Goal: Find specific page/section: Find specific page/section

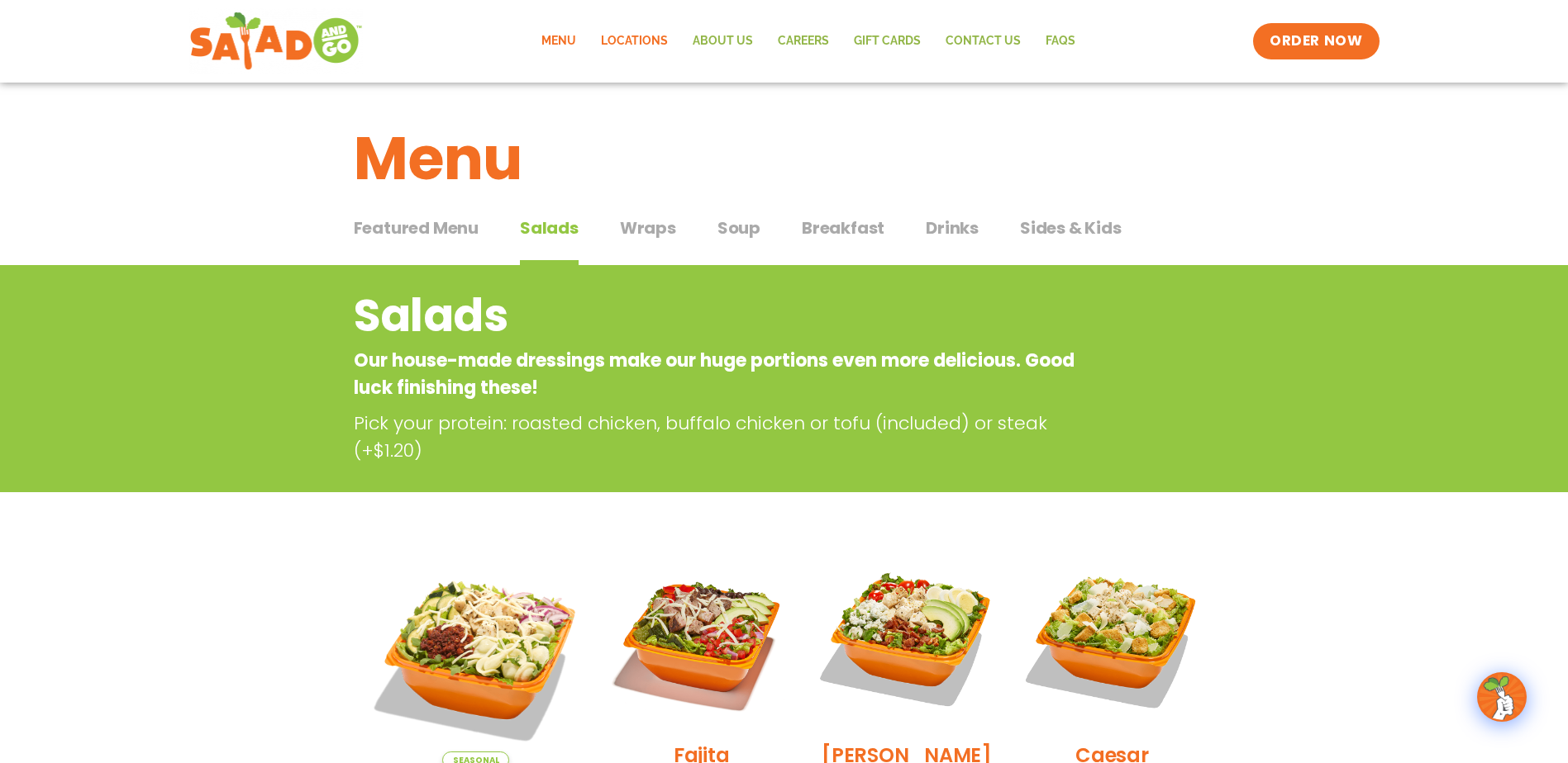
click at [651, 35] on link "Locations" at bounding box center [634, 41] width 92 height 38
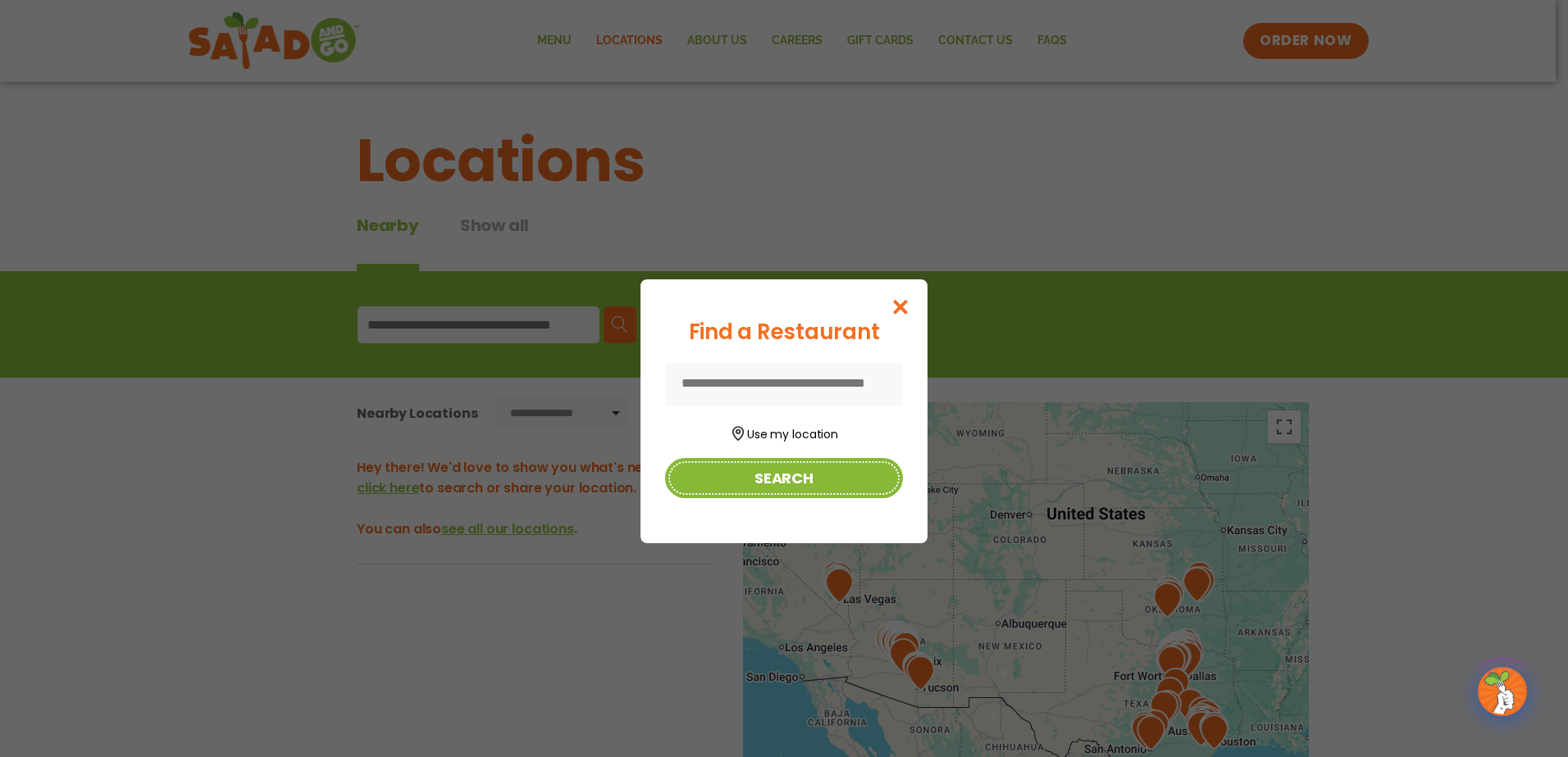
click at [775, 463] on button "Search" at bounding box center [784, 478] width 238 height 40
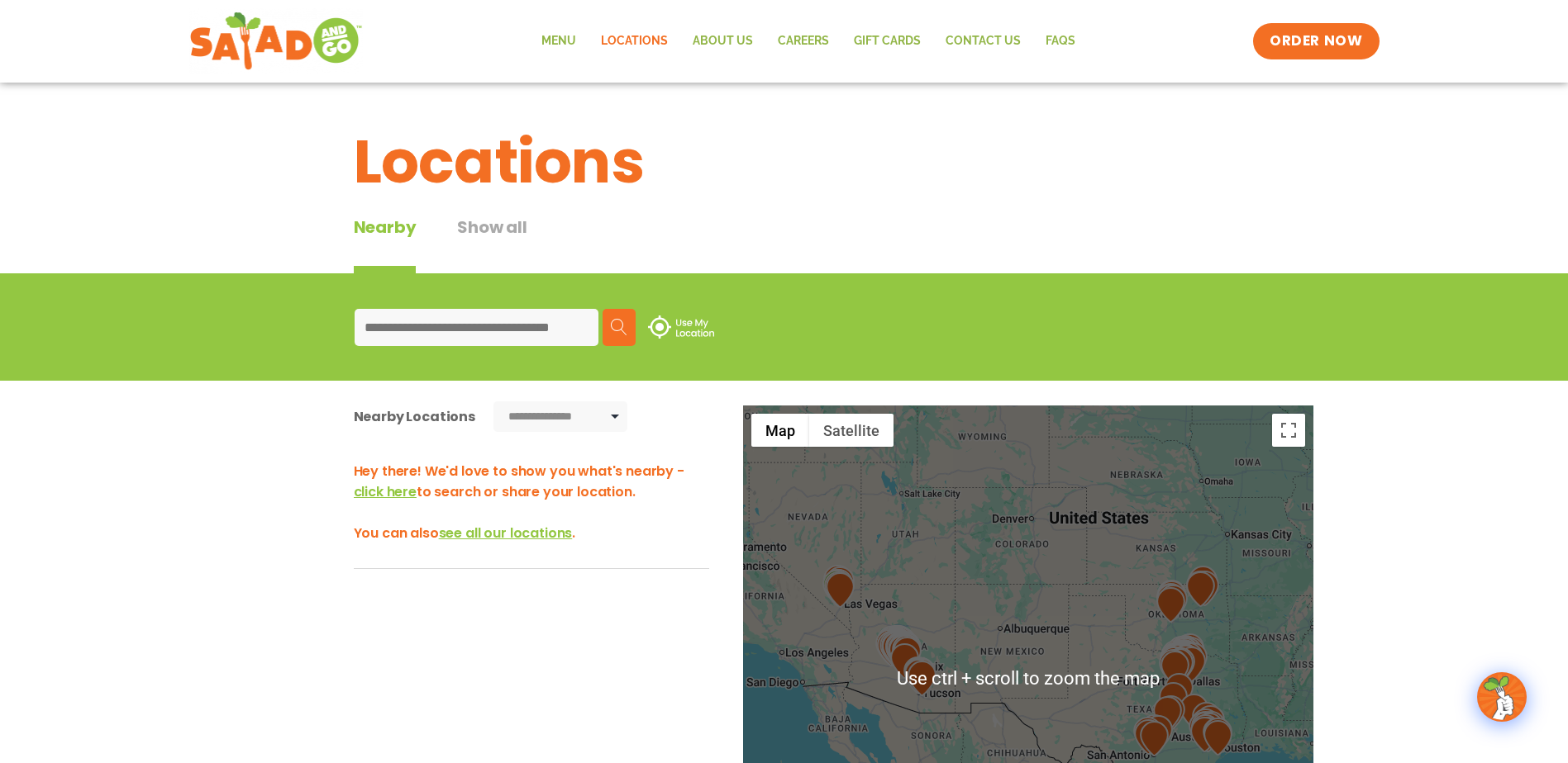
click at [483, 332] on input at bounding box center [476, 327] width 244 height 37
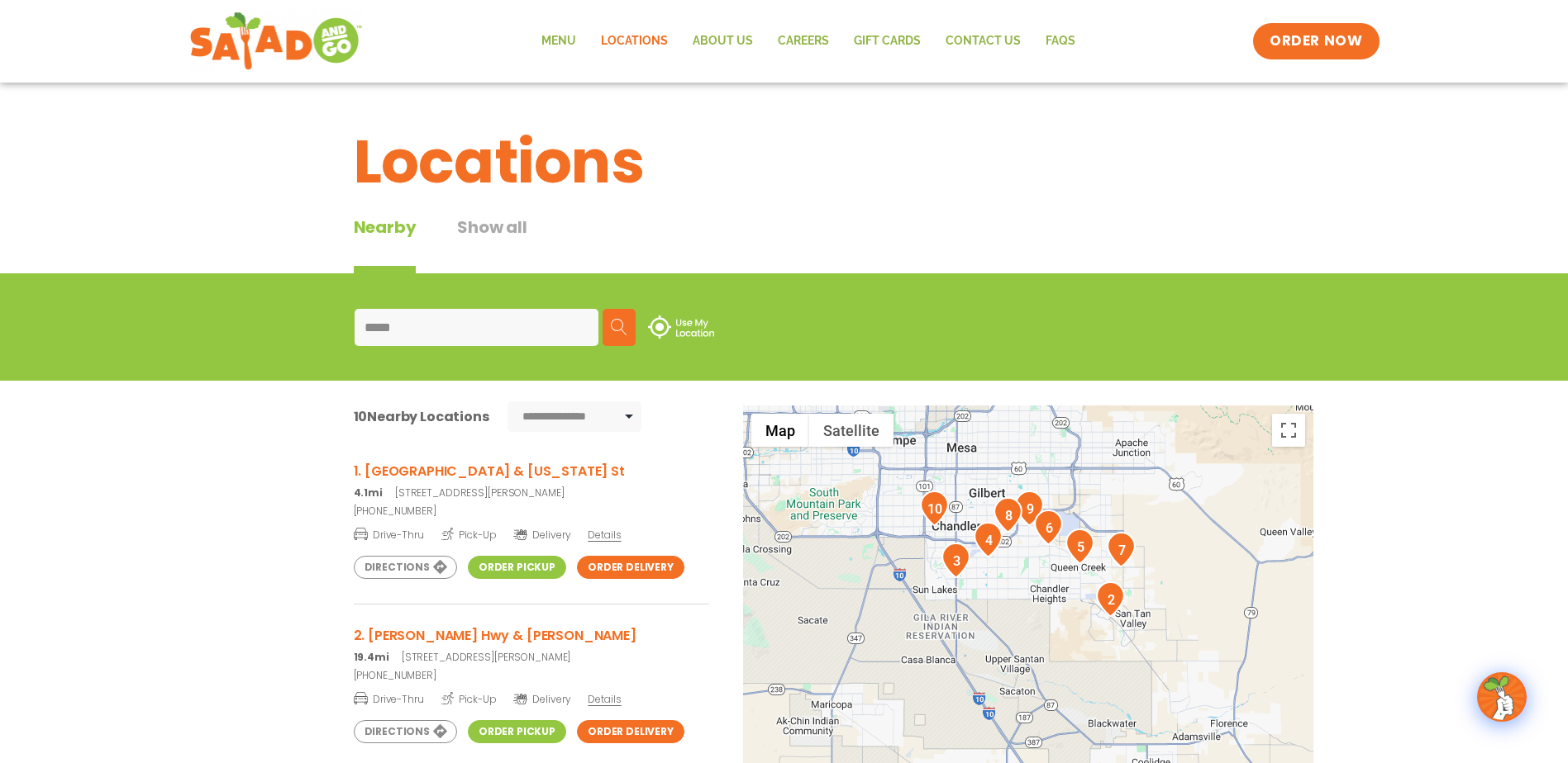
click at [511, 566] on link "Order Pickup" at bounding box center [516, 568] width 99 height 23
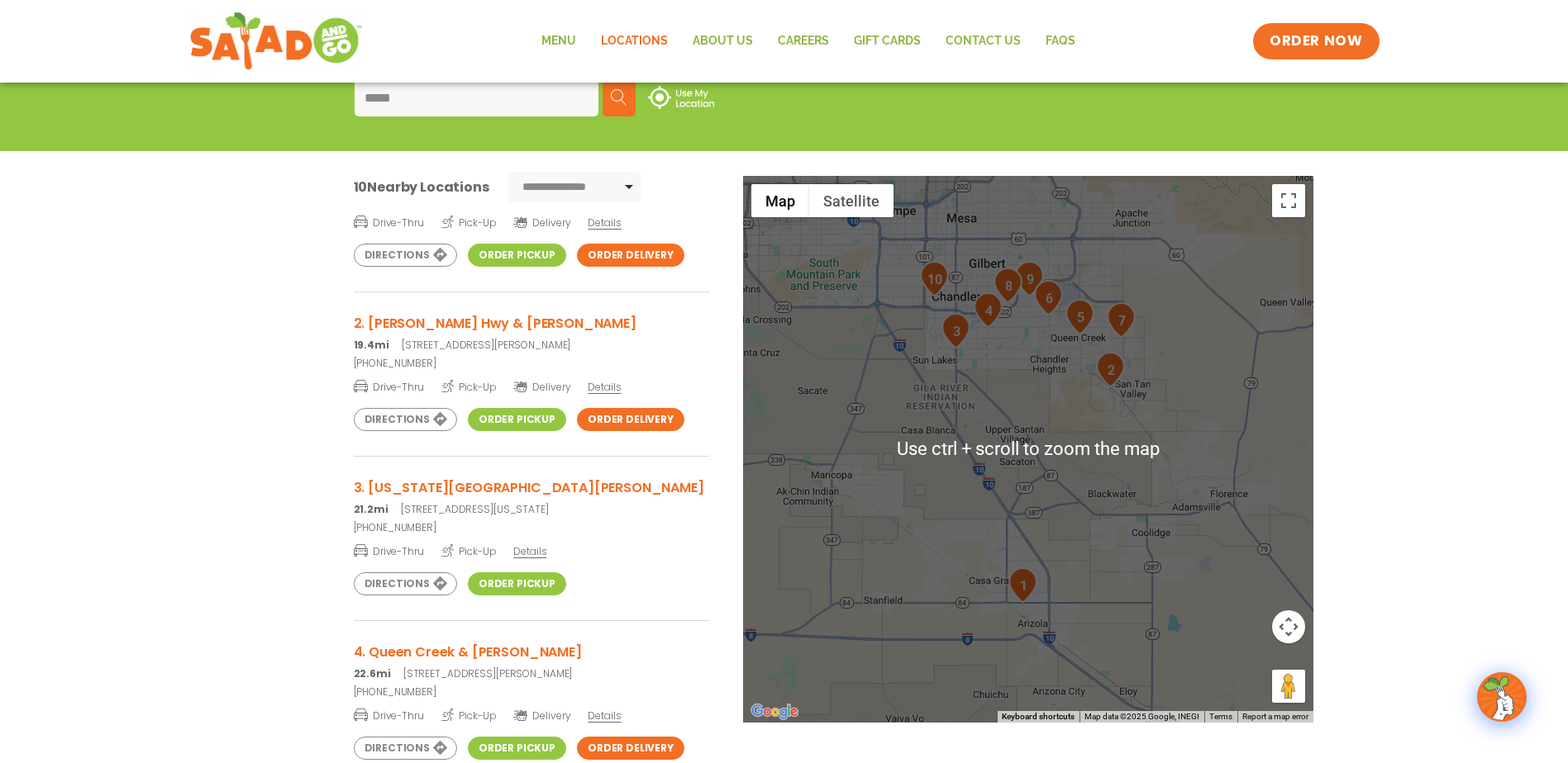
scroll to position [248, 0]
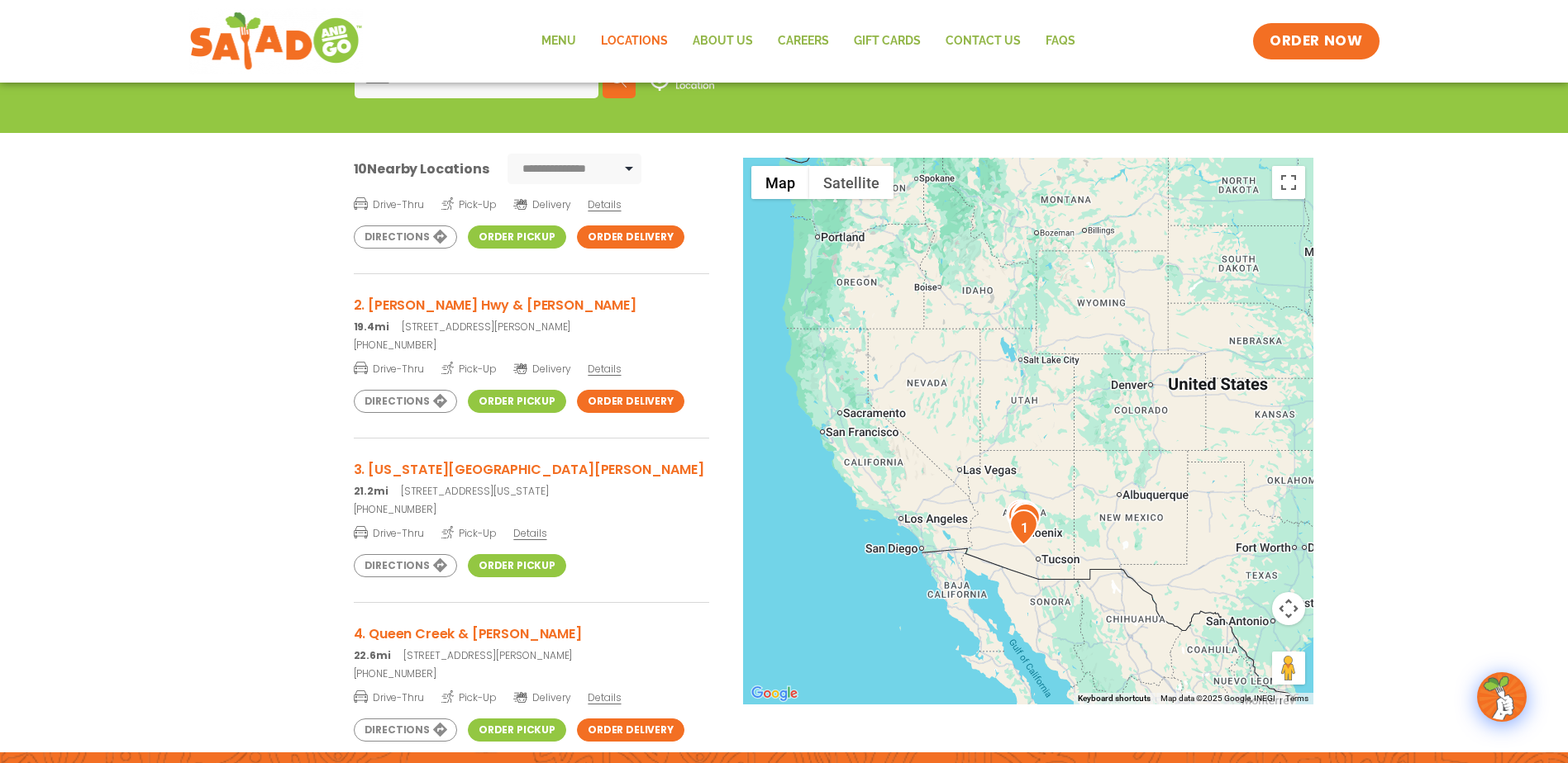
drag, startPoint x: 1216, startPoint y: 521, endPoint x: 1137, endPoint y: 524, distance: 79.1
click at [1142, 524] on div at bounding box center [1028, 431] width 570 height 547
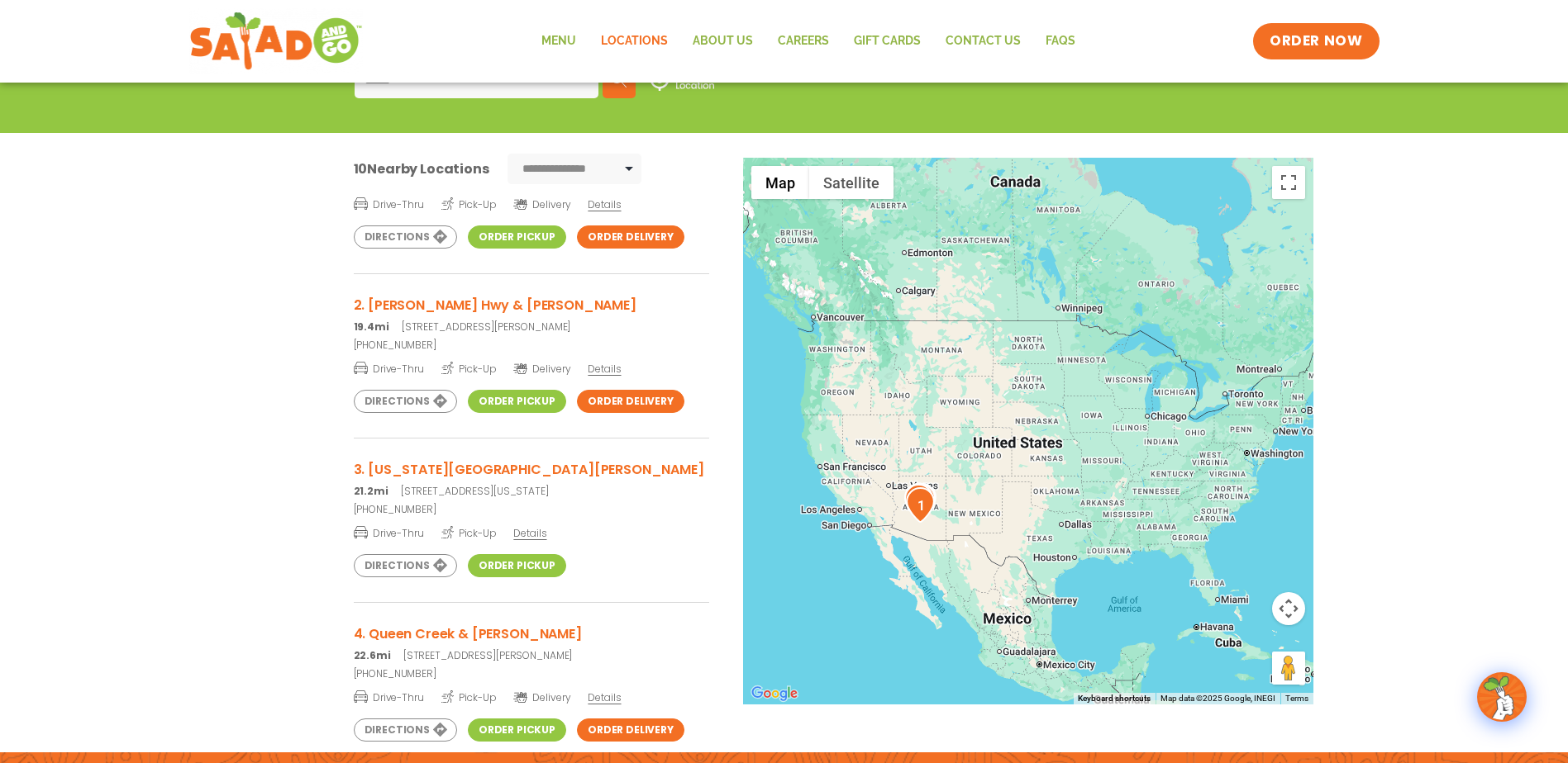
drag, startPoint x: 1183, startPoint y: 484, endPoint x: 1018, endPoint y: 496, distance: 165.4
click at [1020, 496] on div at bounding box center [1028, 431] width 570 height 547
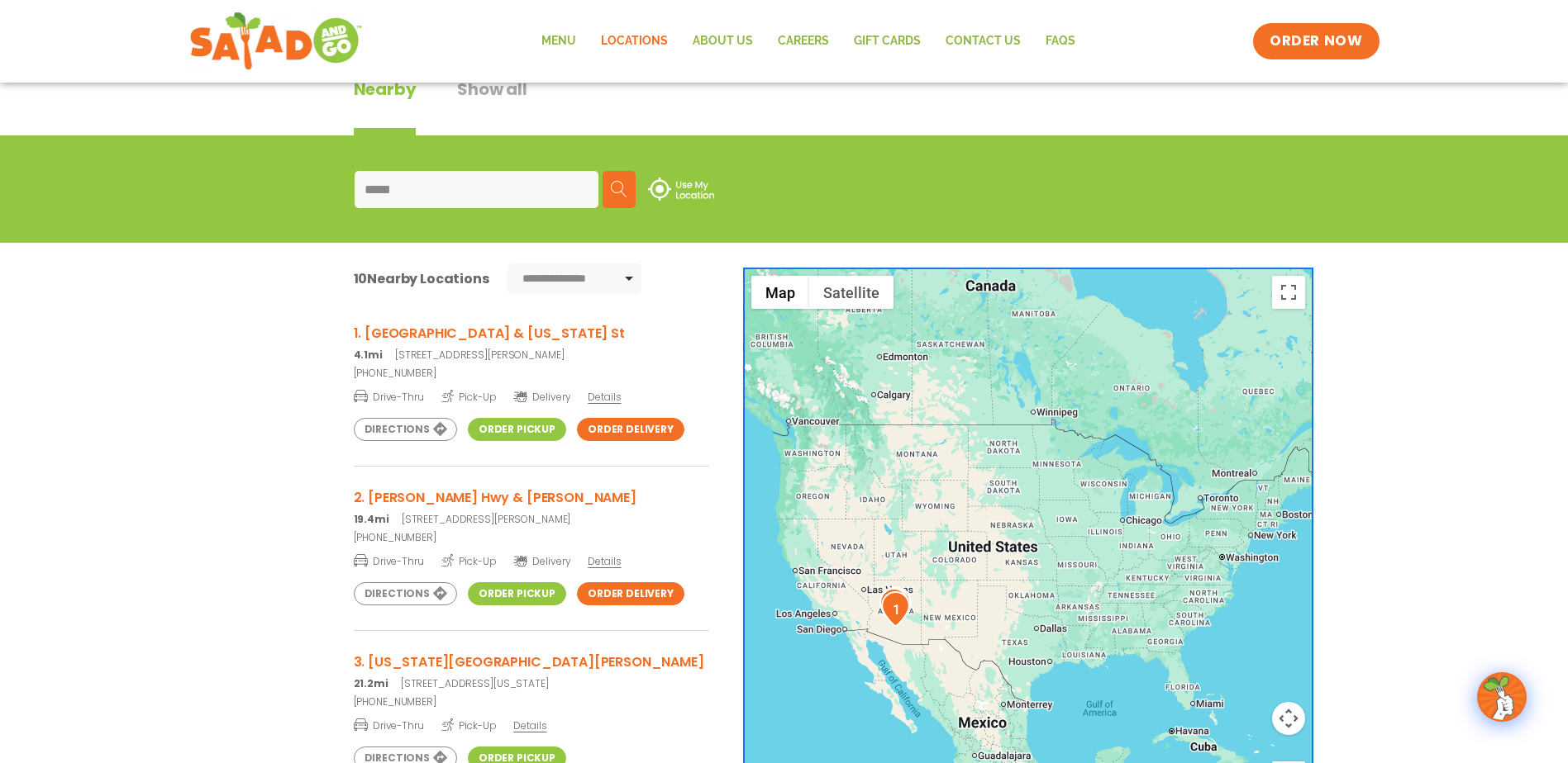
scroll to position [0, 0]
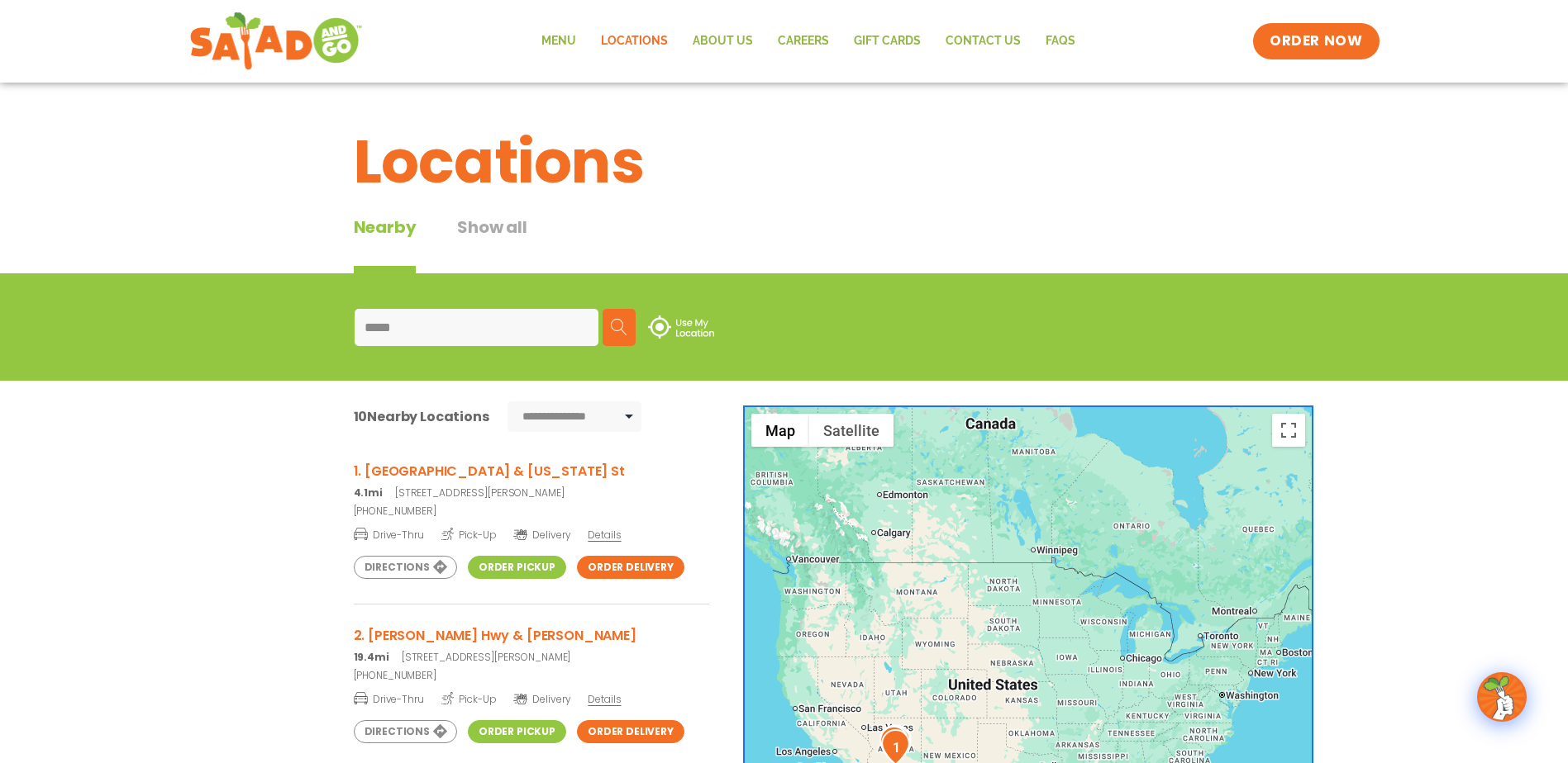
click at [539, 330] on input "*****" at bounding box center [476, 327] width 244 height 37
click at [539, 331] on input "*****" at bounding box center [476, 327] width 244 height 37
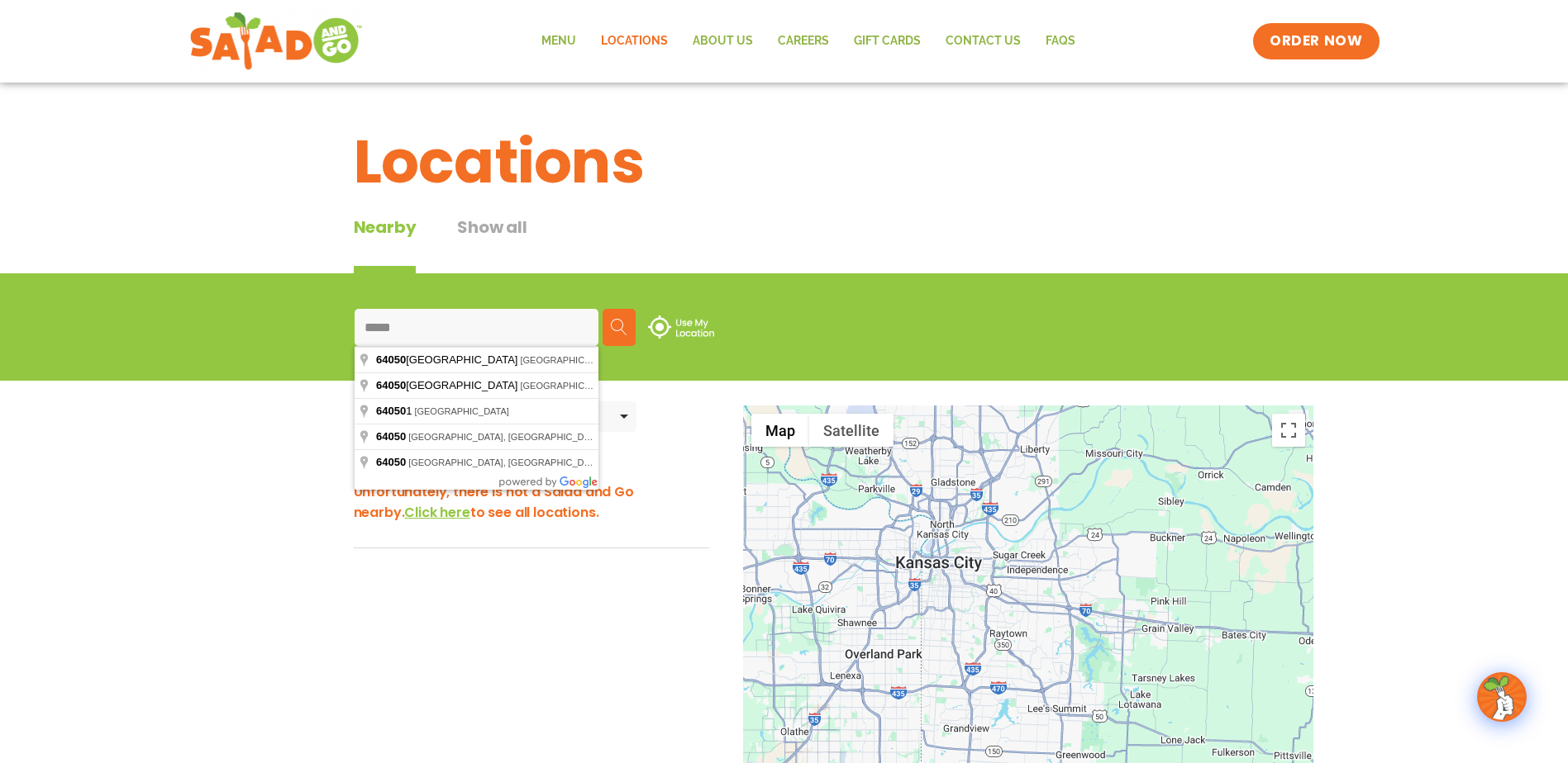
type input "*****"
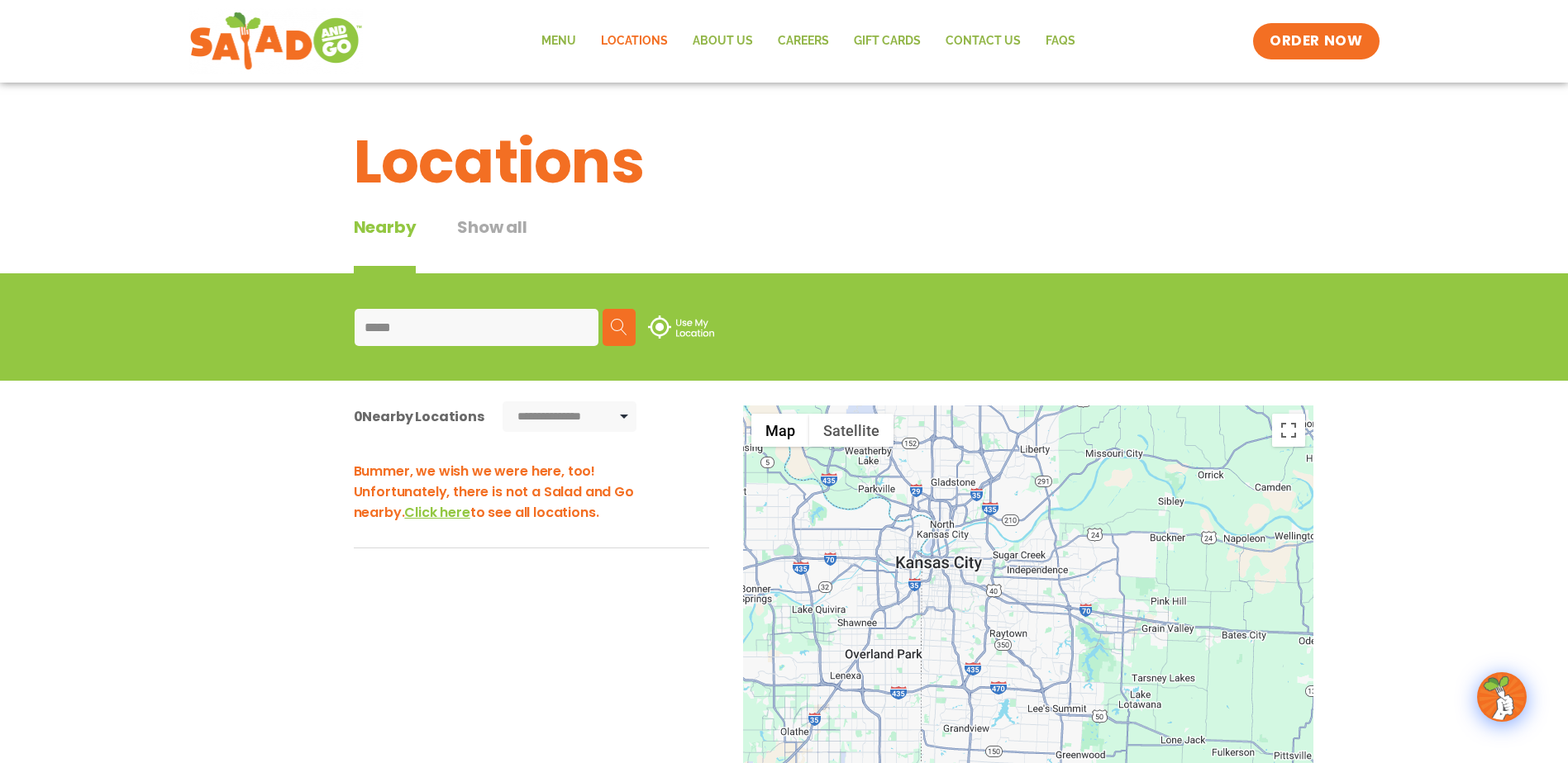
click at [612, 236] on div "Nearby Show all" at bounding box center [784, 243] width 861 height 58
click at [619, 417] on select "**********" at bounding box center [570, 416] width 134 height 31
click at [679, 329] on img at bounding box center [680, 327] width 66 height 23
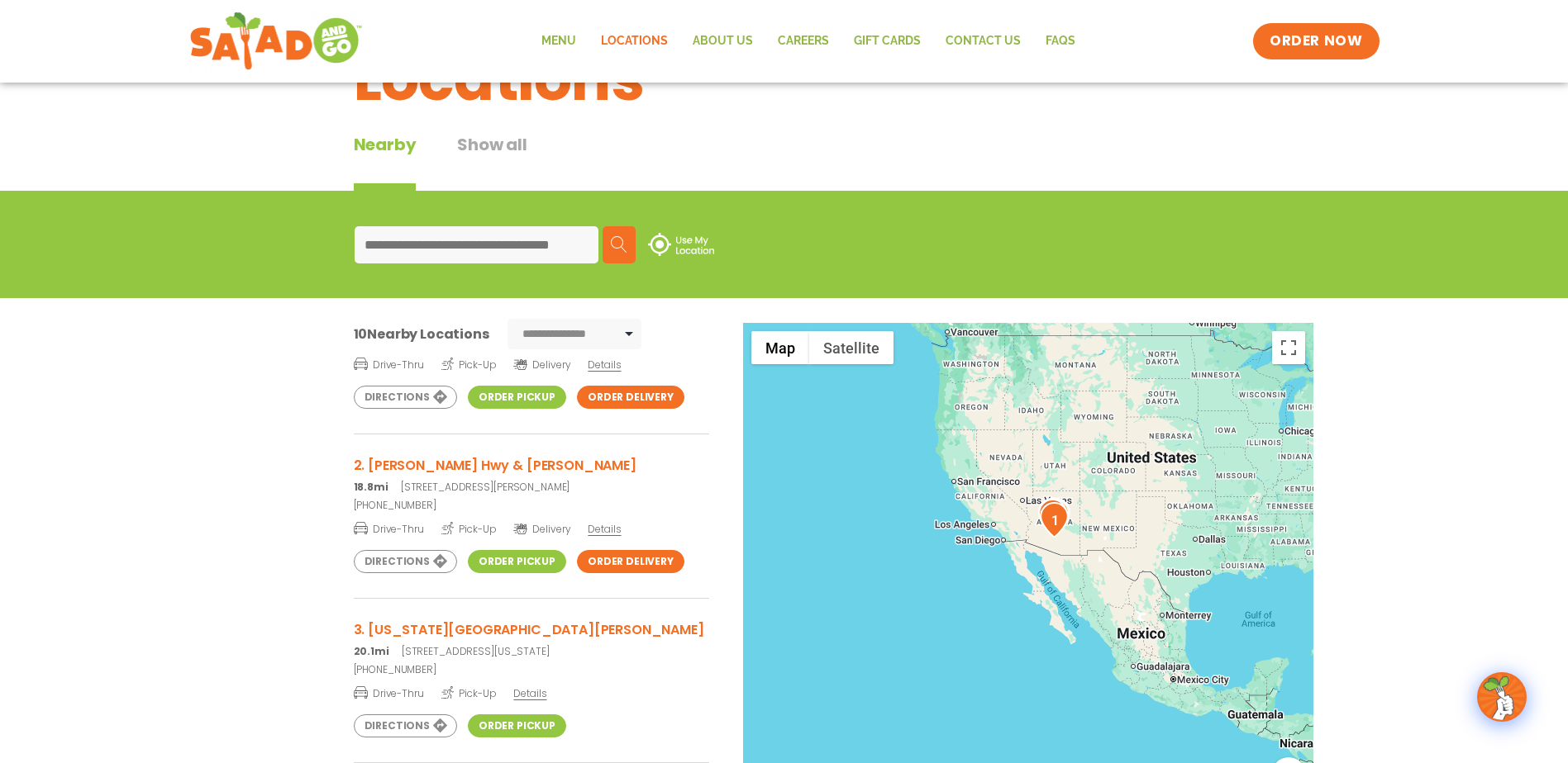
scroll to position [82, 0]
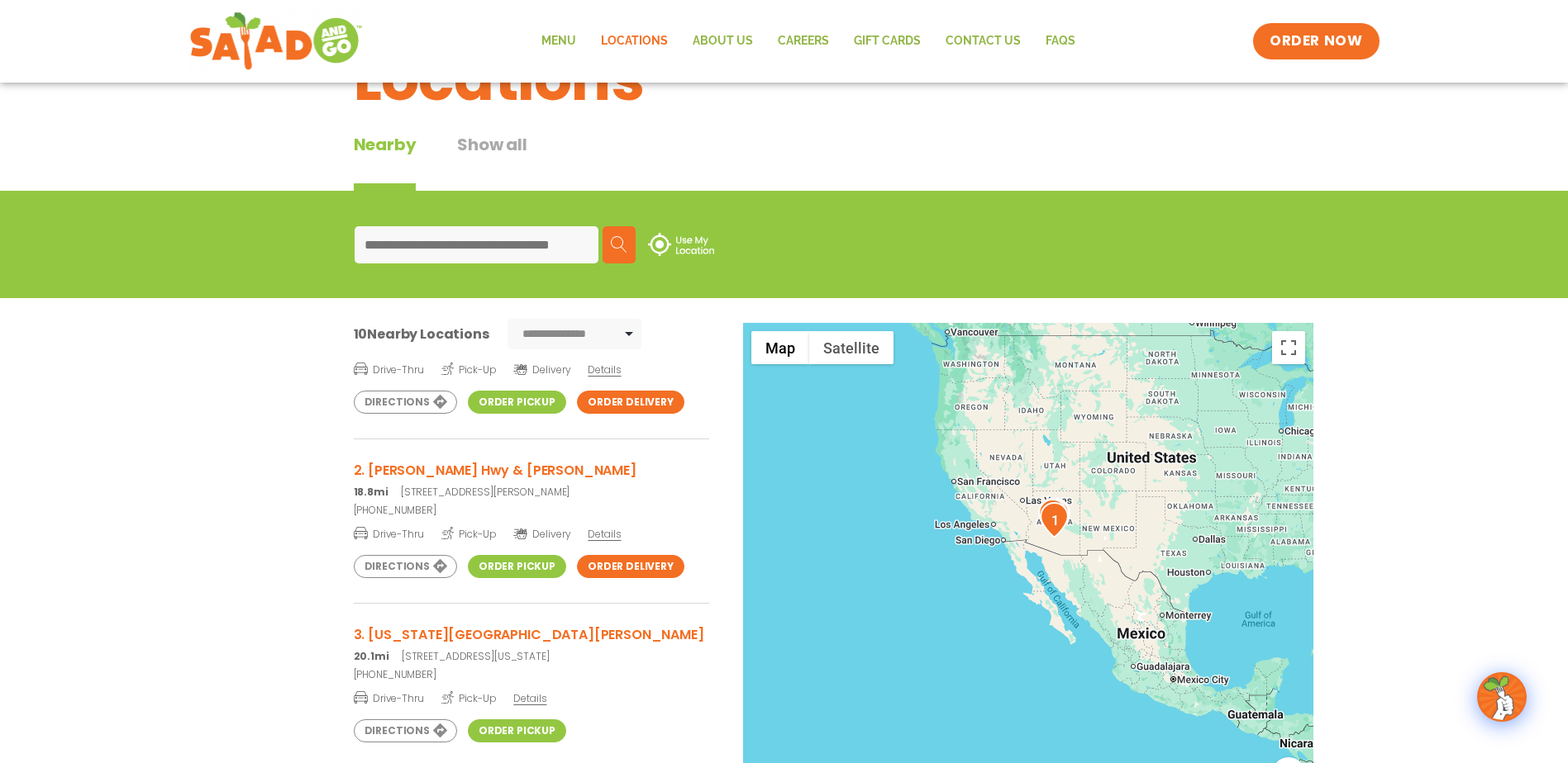
click at [484, 150] on button "Show all" at bounding box center [491, 161] width 69 height 58
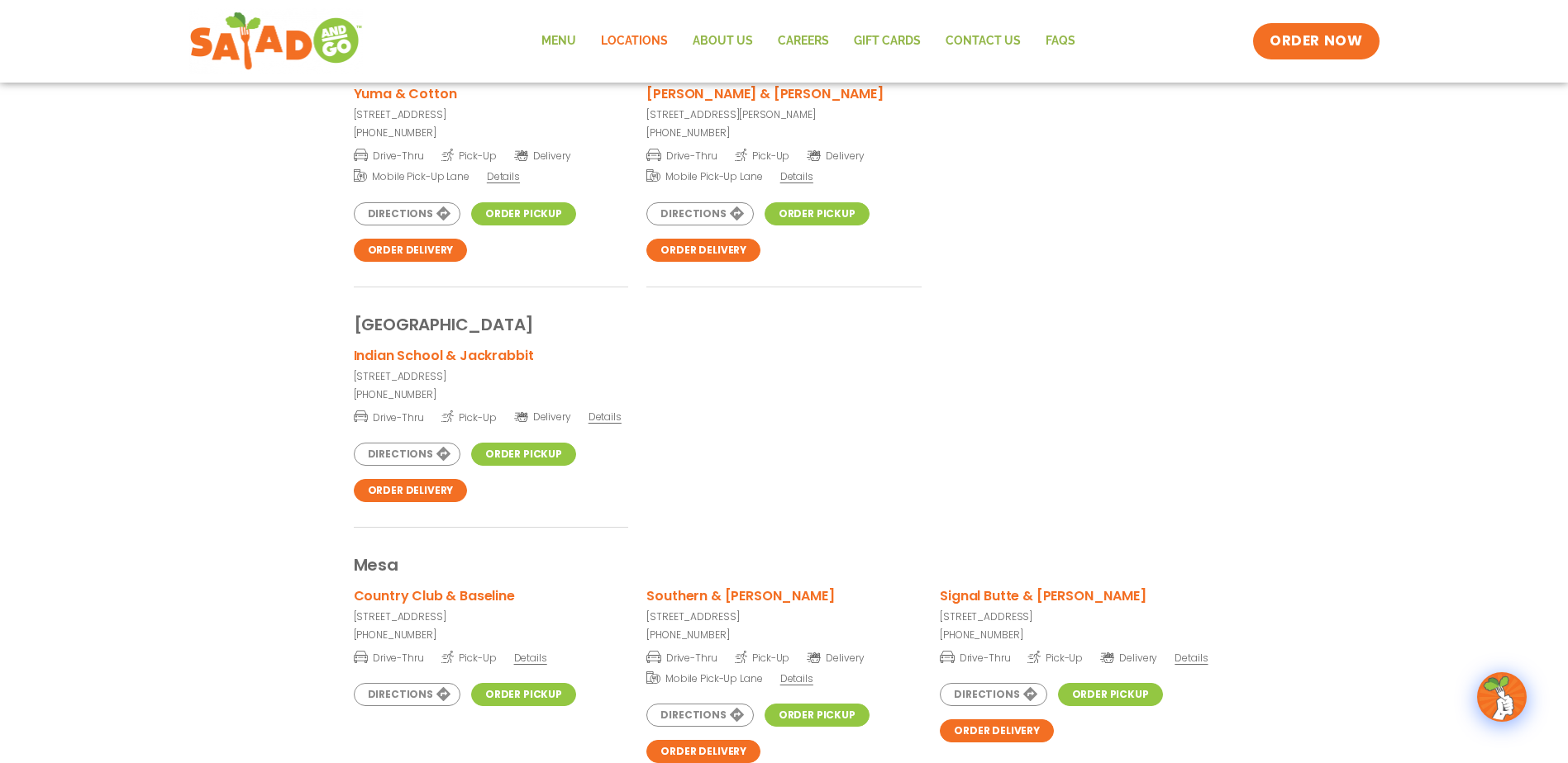
scroll to position [2147, 0]
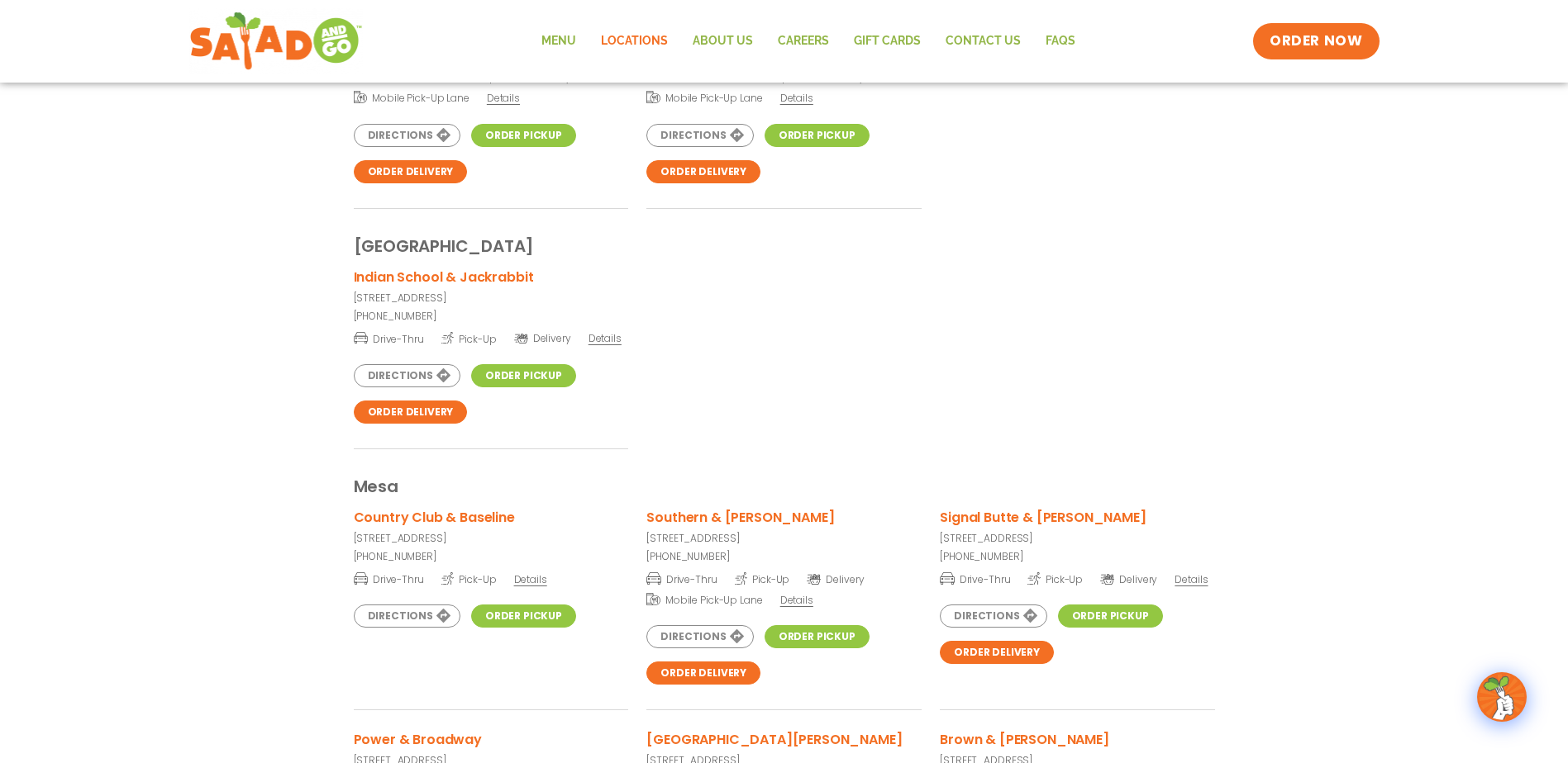
click at [625, 36] on link "Locations" at bounding box center [634, 41] width 92 height 38
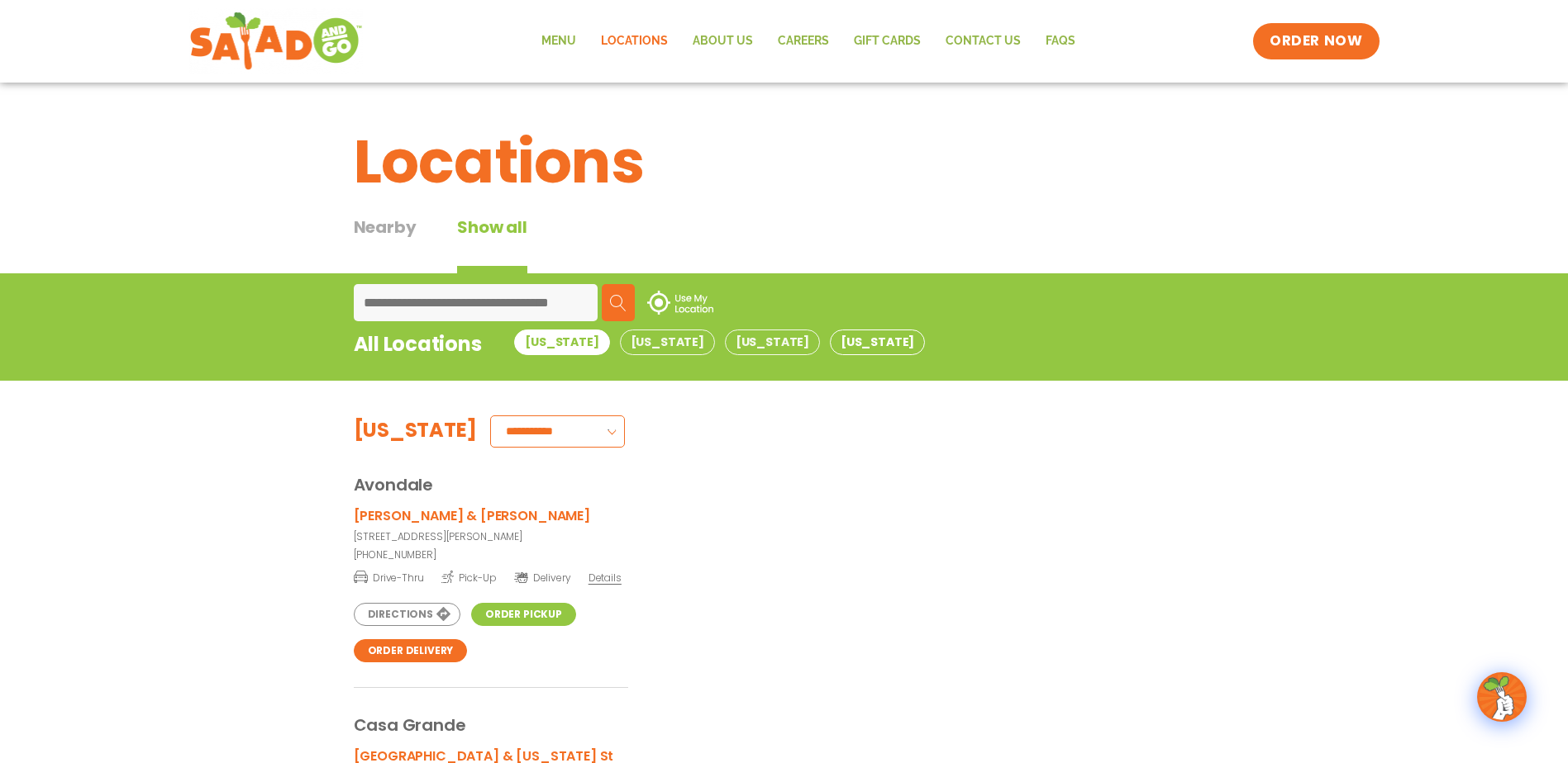
click at [829, 344] on button "Texas" at bounding box center [876, 342] width 95 height 26
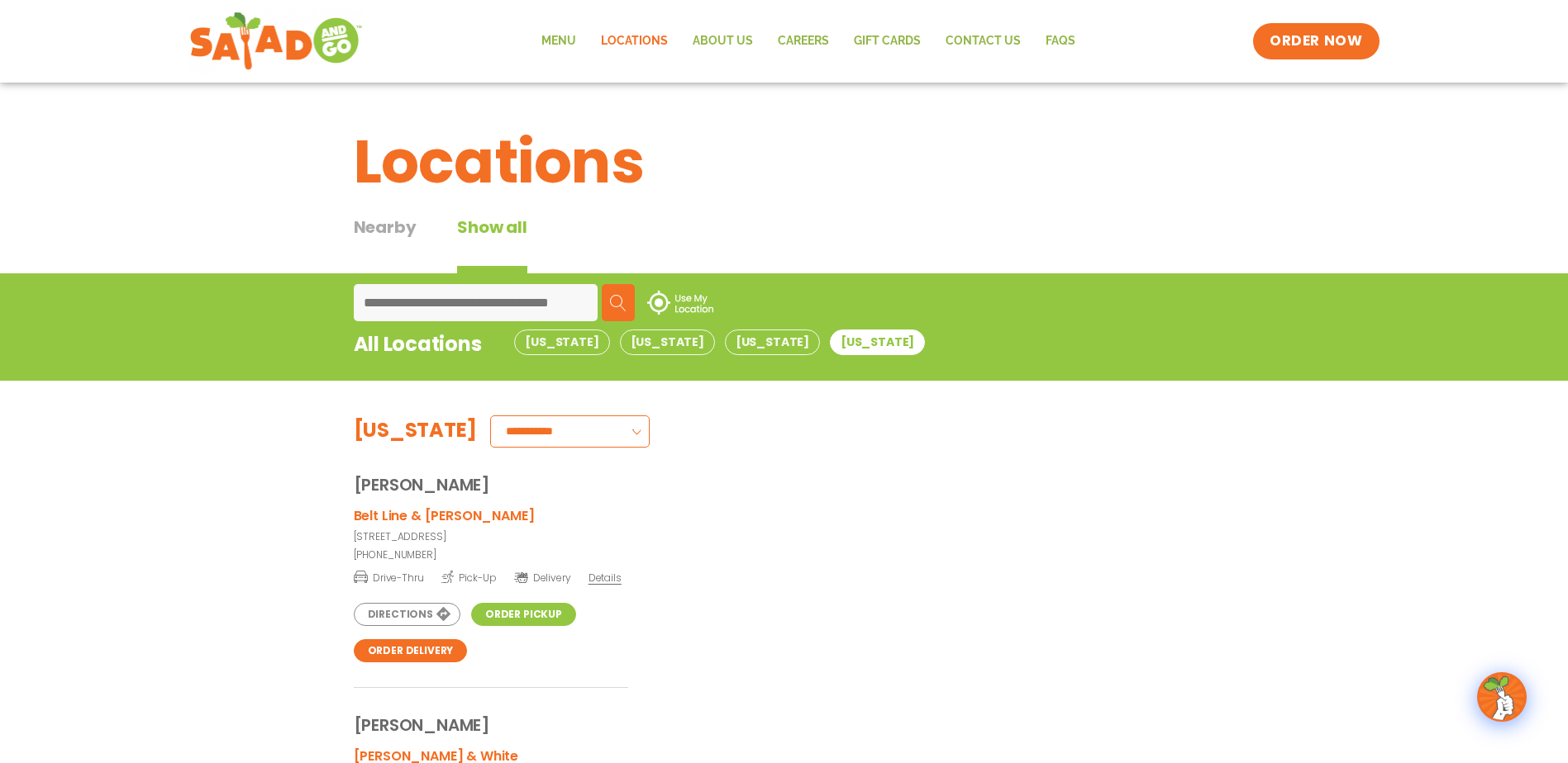
scroll to position [82, 0]
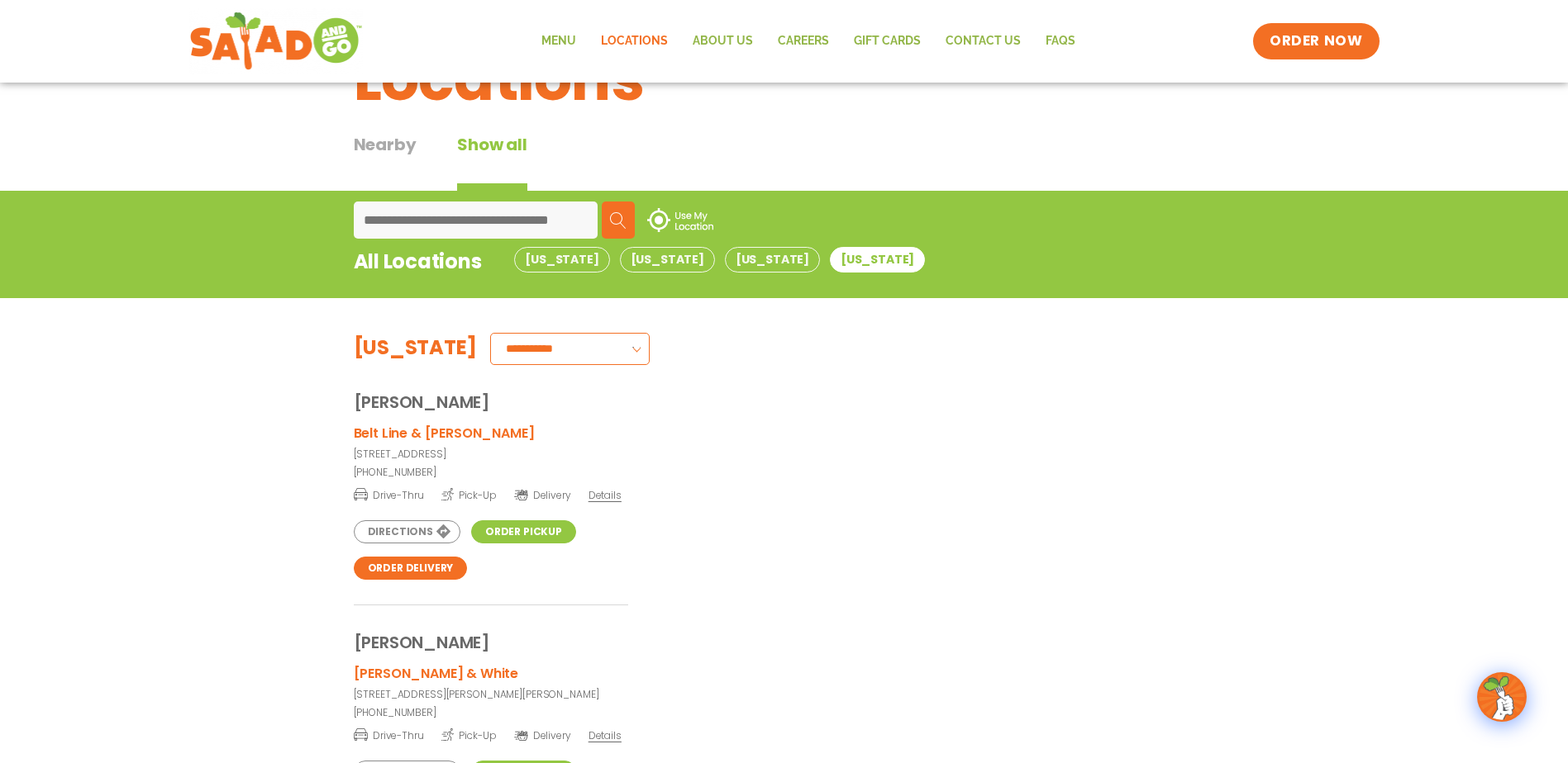
click at [509, 529] on link "Order Pickup" at bounding box center [524, 532] width 105 height 23
click at [636, 259] on button "Nevada" at bounding box center [667, 259] width 95 height 26
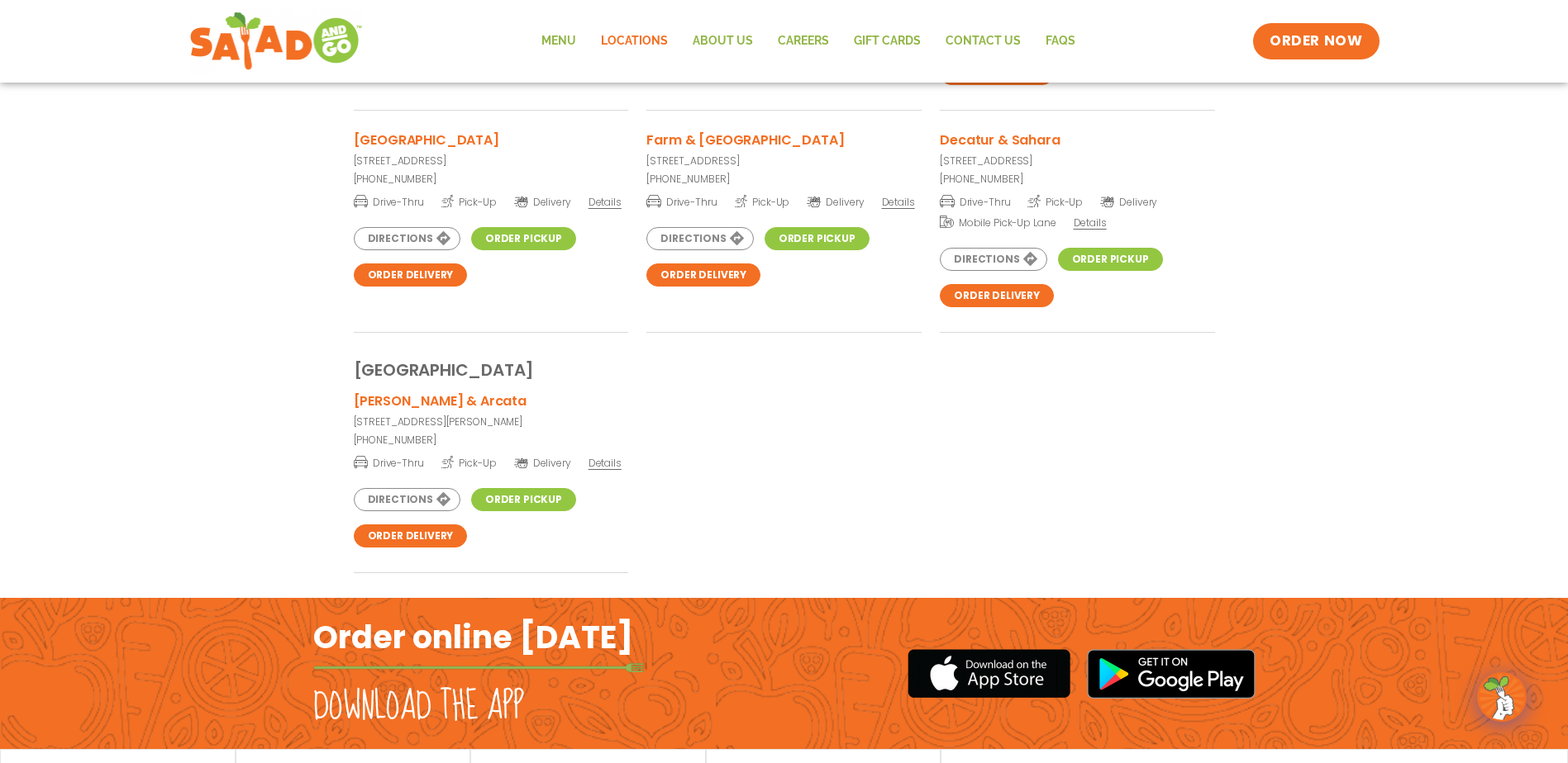
scroll to position [578, 0]
click at [535, 493] on link "Order Pickup" at bounding box center [524, 499] width 105 height 23
